Goal: Register for event/course

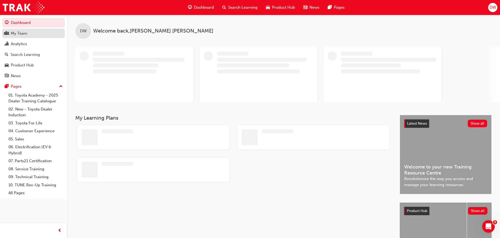
click at [15, 31] on div "My Team" at bounding box center [19, 33] width 17 height 6
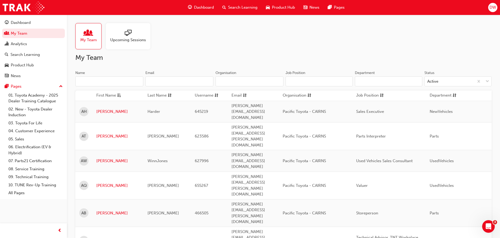
click at [81, 78] on input "Name" at bounding box center [109, 81] width 68 height 10
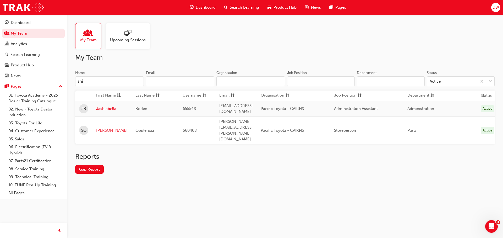
type input "shi"
click at [104, 127] on link "Shiela" at bounding box center [111, 130] width 31 height 6
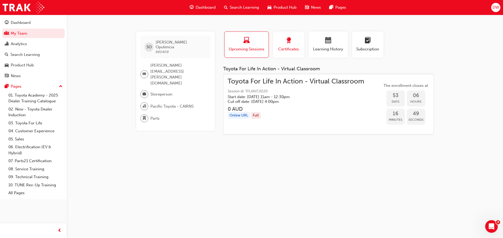
click at [294, 46] on span "Certificates" at bounding box center [289, 49] width 24 height 6
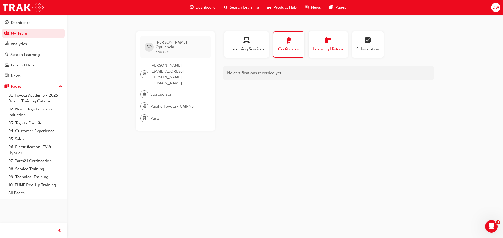
click at [329, 47] on span "Learning History" at bounding box center [328, 49] width 31 height 6
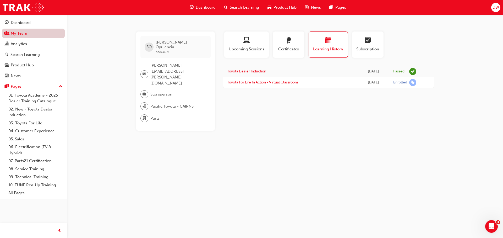
click at [28, 34] on link "My Team" at bounding box center [33, 34] width 63 height 10
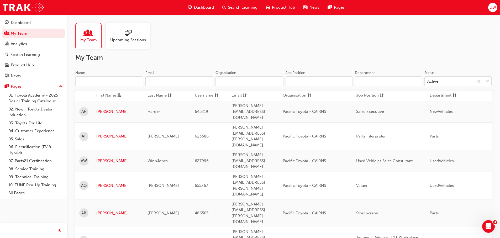
click at [132, 83] on input "Name" at bounding box center [109, 81] width 68 height 10
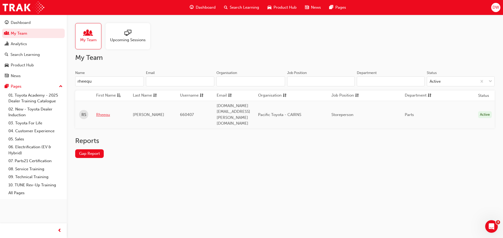
type input "rheequ"
click at [110, 112] on link "Rheequ" at bounding box center [110, 115] width 29 height 6
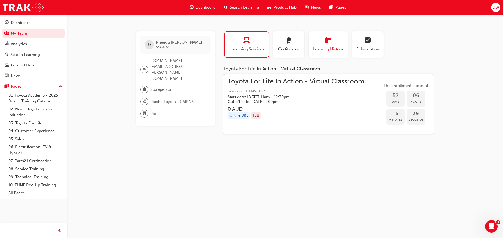
click at [330, 54] on button "Learning History" at bounding box center [328, 44] width 39 height 26
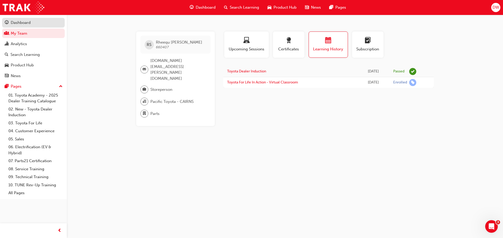
click at [29, 25] on div "Dashboard" at bounding box center [21, 23] width 20 height 6
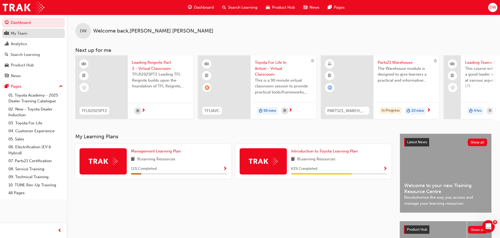
click at [21, 35] on div "My Team" at bounding box center [19, 33] width 17 height 6
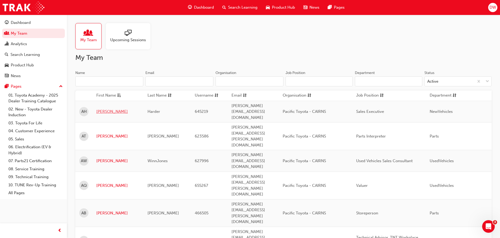
click at [105, 110] on link "Aaron" at bounding box center [117, 112] width 43 height 6
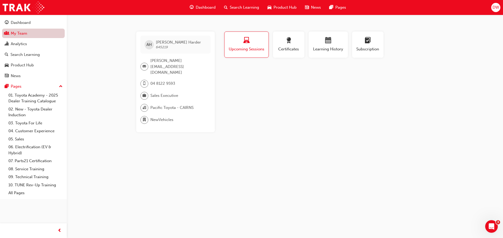
click at [15, 35] on link "My Team" at bounding box center [33, 34] width 63 height 10
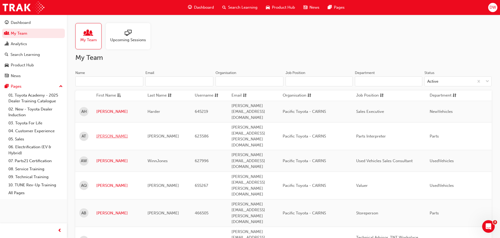
click at [103, 133] on link "Aaron" at bounding box center [117, 136] width 43 height 6
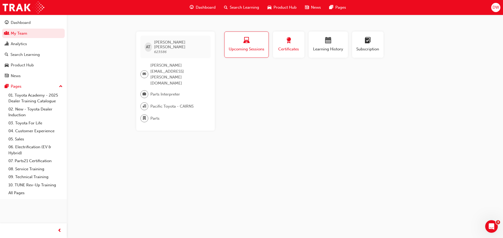
click at [293, 48] on span "Certificates" at bounding box center [289, 49] width 24 height 6
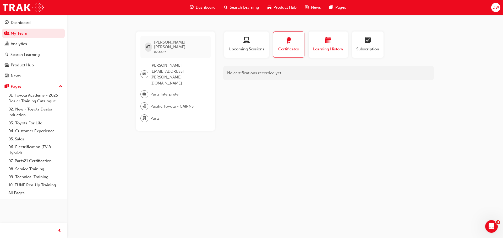
click at [337, 46] on div "Learning History" at bounding box center [328, 44] width 31 height 15
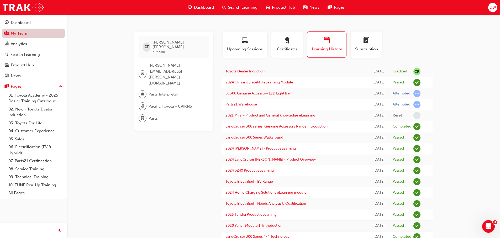
click at [18, 31] on link "My Team" at bounding box center [33, 34] width 63 height 10
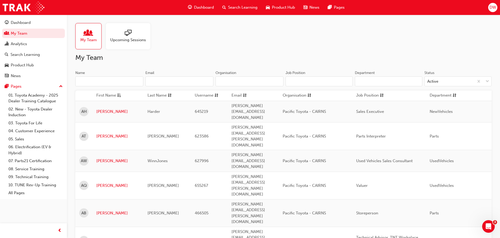
click at [114, 82] on input "Name" at bounding box center [109, 81] width 68 height 10
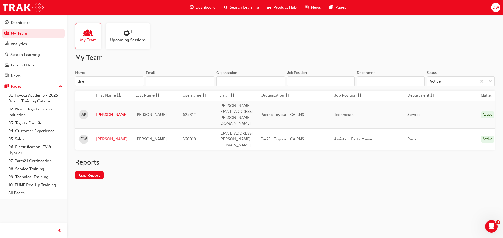
type input "dre"
click at [104, 136] on link "[PERSON_NAME]" at bounding box center [111, 139] width 31 height 6
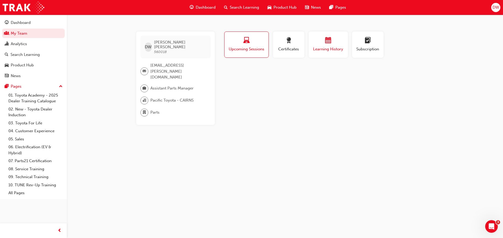
click at [328, 44] on span "calendar-icon" at bounding box center [328, 40] width 6 height 7
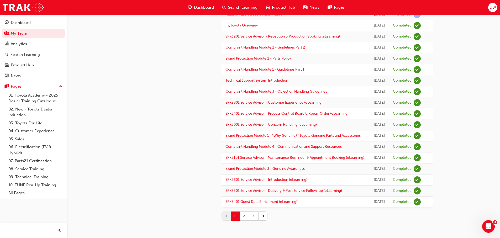
scroll to position [629, 0]
click at [242, 221] on button "2" at bounding box center [244, 215] width 9 height 9
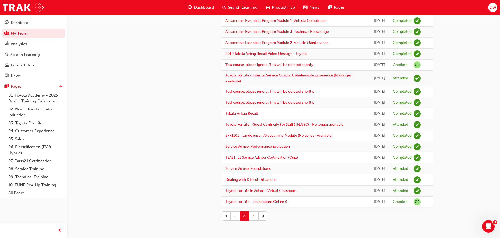
scroll to position [622, 0]
click at [253, 219] on button "3" at bounding box center [253, 215] width 9 height 9
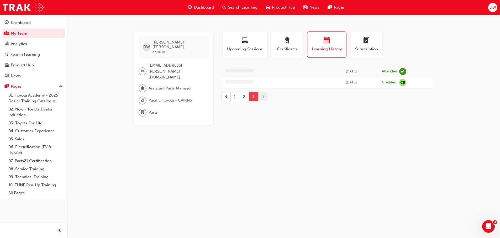
scroll to position [0, 0]
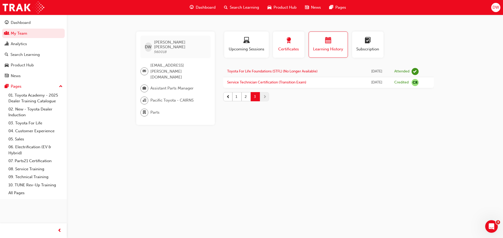
click at [289, 47] on span "Certificates" at bounding box center [289, 49] width 24 height 6
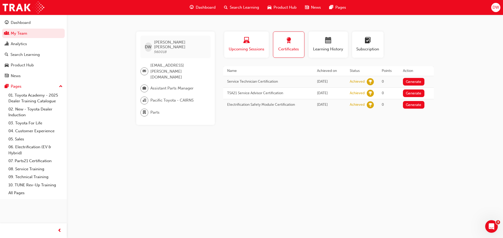
click at [261, 35] on button "Upcoming Sessions" at bounding box center [246, 44] width 45 height 26
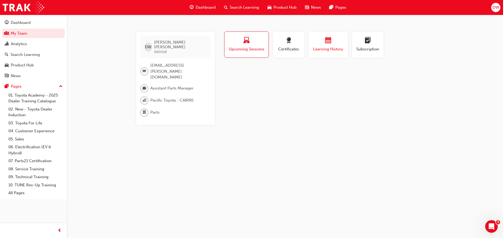
click at [328, 49] on span "Learning History" at bounding box center [328, 49] width 31 height 6
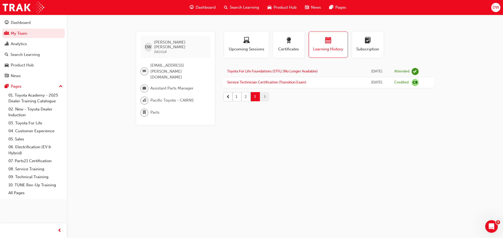
click at [244, 98] on button "2" at bounding box center [246, 96] width 9 height 9
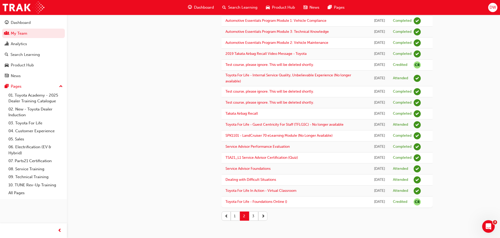
scroll to position [622, 0]
click at [235, 215] on button "1" at bounding box center [235, 215] width 9 height 9
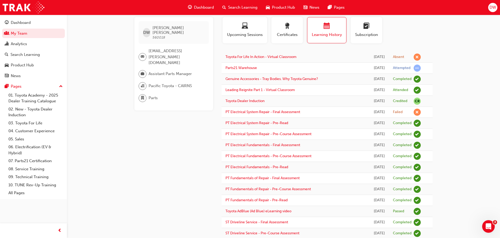
scroll to position [7, 0]
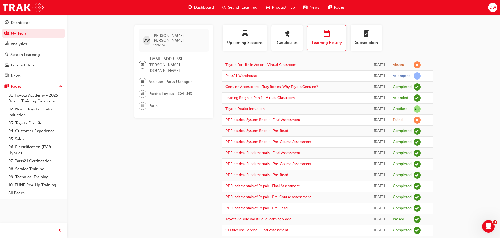
click at [288, 66] on link "Toyota For Life In Action - Virtual Classroom" at bounding box center [260, 64] width 71 height 4
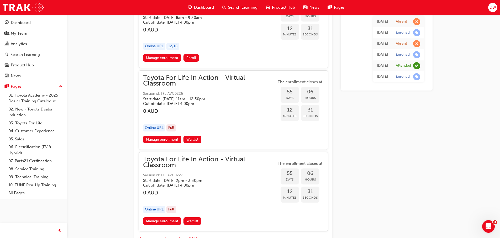
scroll to position [5915, 0]
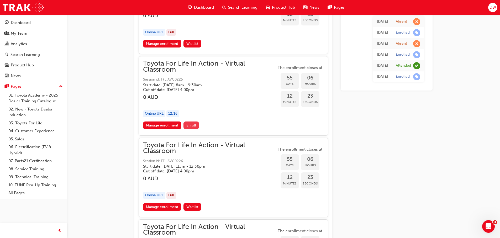
click at [186, 125] on span "Enroll" at bounding box center [191, 125] width 10 height 4
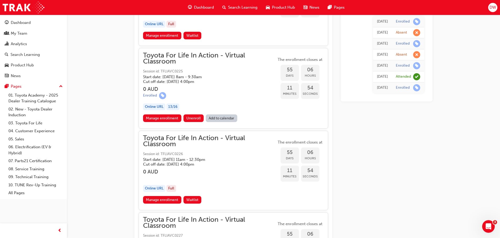
scroll to position [5910, 0]
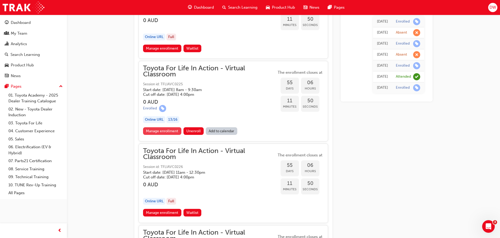
click at [173, 132] on link "Manage enrollment" at bounding box center [162, 131] width 38 height 8
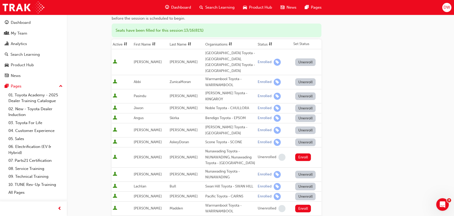
scroll to position [55, 0]
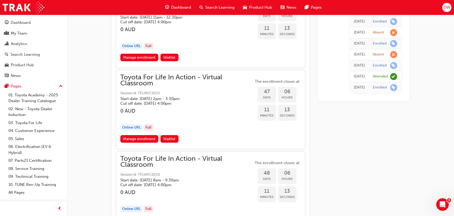
scroll to position [4881, 0]
